Goal: Navigation & Orientation: Find specific page/section

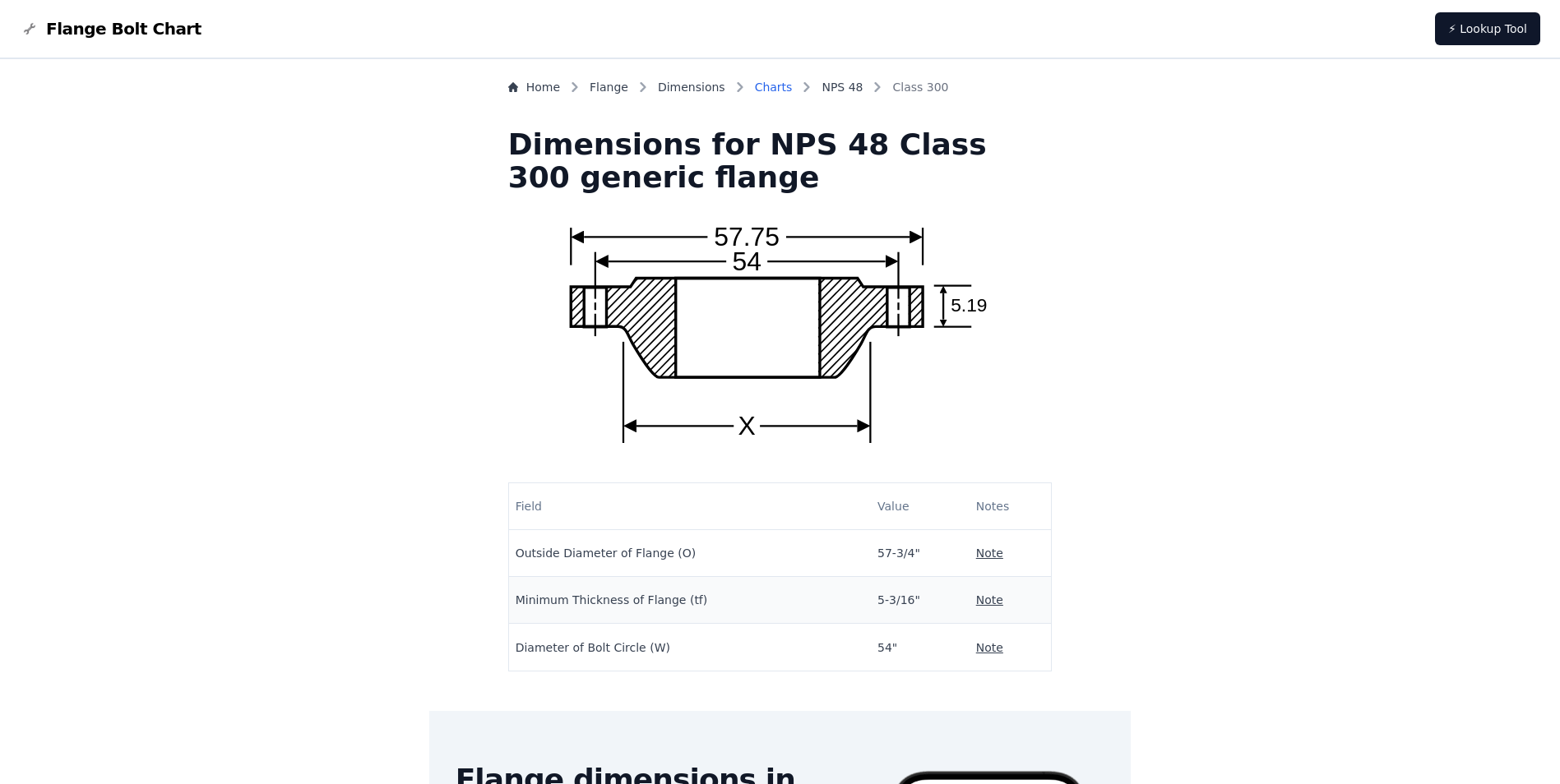
click at [793, 87] on link "Charts" at bounding box center [774, 86] width 38 height 16
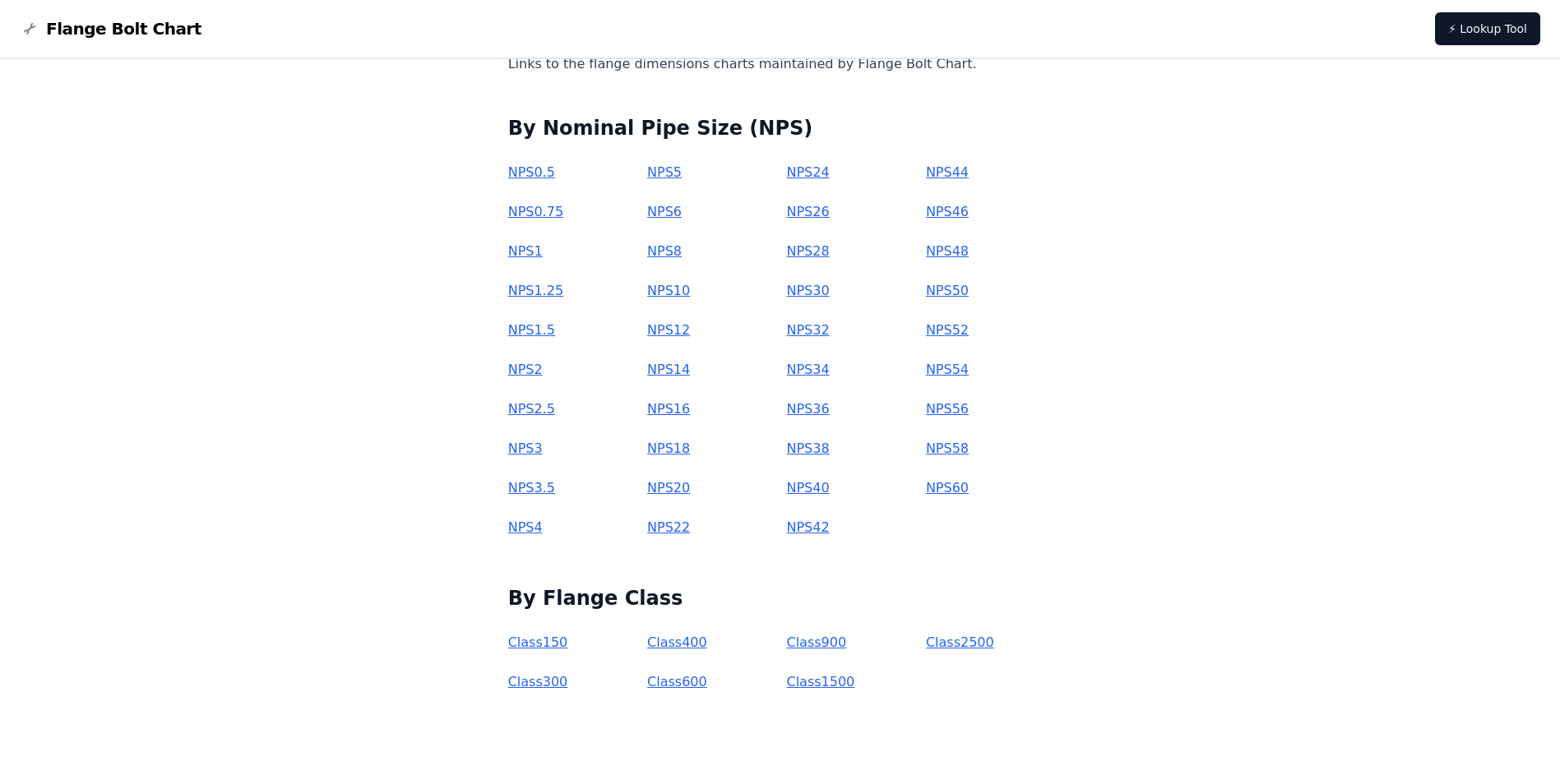
scroll to position [150, 0]
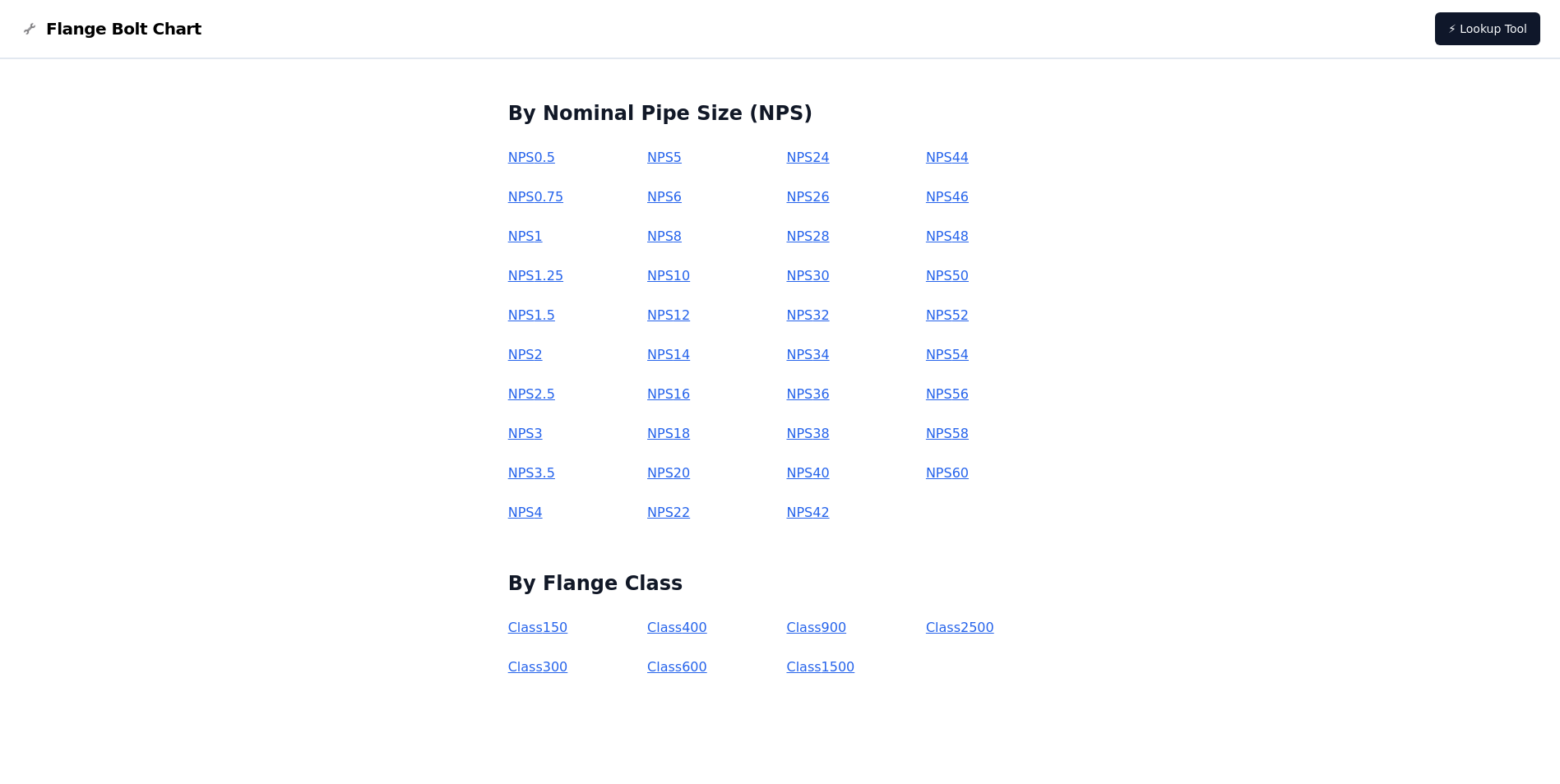
click at [568, 665] on link "Class 300" at bounding box center [538, 667] width 60 height 15
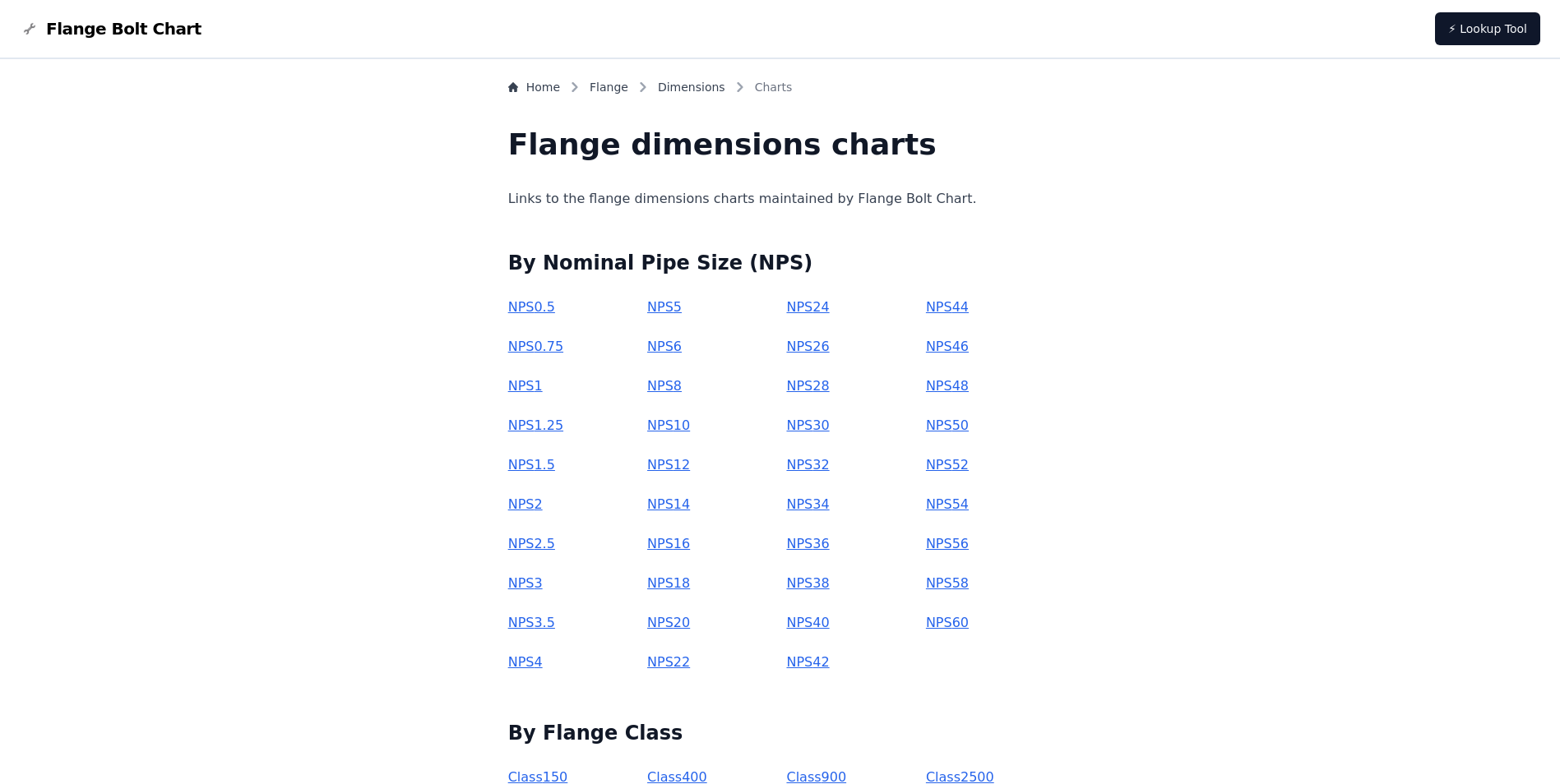
scroll to position [150, 0]
